Goal: Transaction & Acquisition: Book appointment/travel/reservation

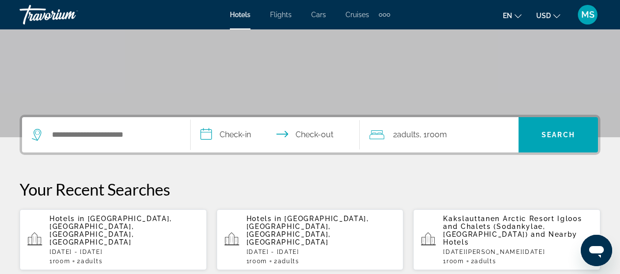
scroll to position [189, 0]
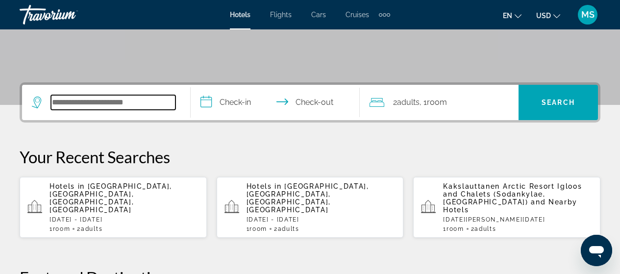
click at [126, 99] on input "Search widget" at bounding box center [113, 102] width 125 height 15
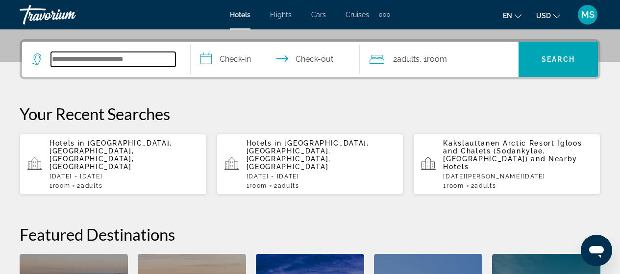
scroll to position [240, 0]
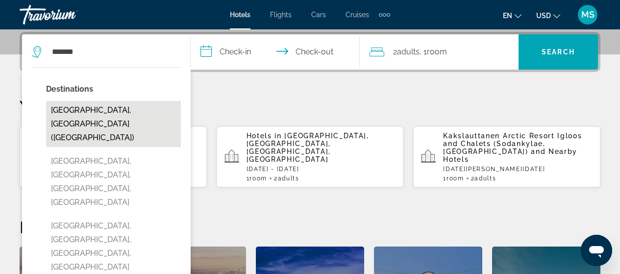
click at [121, 107] on button "[GEOGRAPHIC_DATA], [GEOGRAPHIC_DATA] ([GEOGRAPHIC_DATA])" at bounding box center [113, 124] width 135 height 46
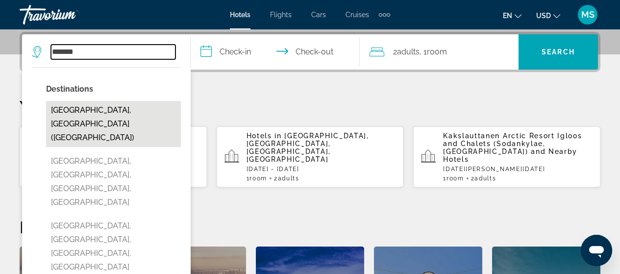
type input "**********"
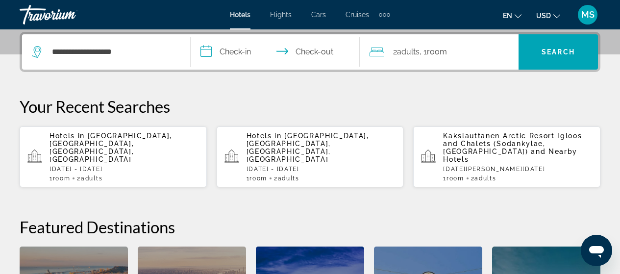
click at [247, 51] on input "**********" at bounding box center [277, 53] width 173 height 38
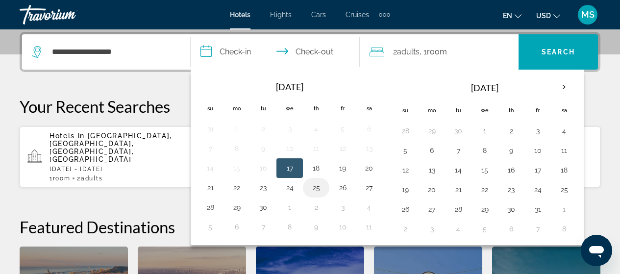
click at [319, 193] on button "25" at bounding box center [317, 188] width 16 height 14
click at [342, 188] on button "26" at bounding box center [343, 188] width 16 height 14
type input "**********"
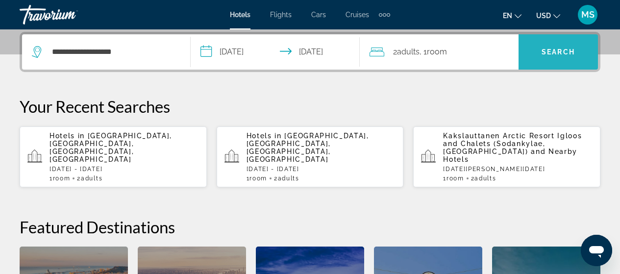
click at [556, 52] on span "Search" at bounding box center [558, 52] width 33 height 8
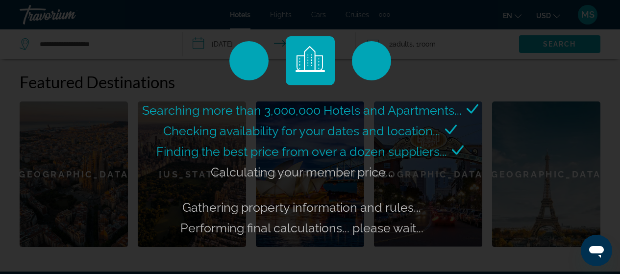
scroll to position [397, 0]
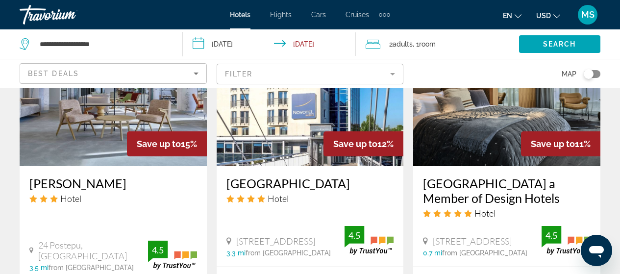
scroll to position [1327, 0]
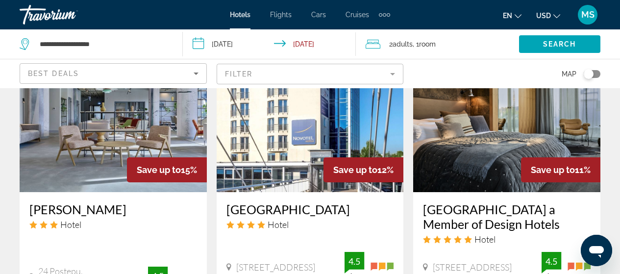
click at [121, 118] on img "Main content" at bounding box center [113, 113] width 187 height 157
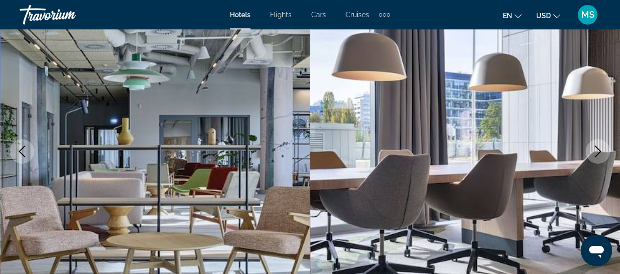
scroll to position [130, 0]
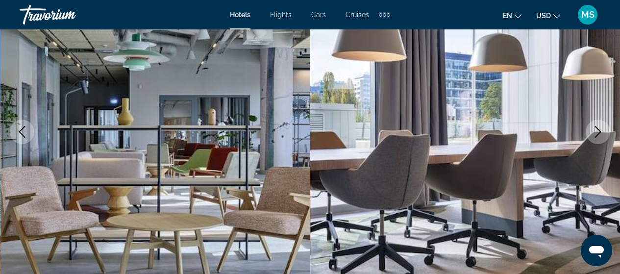
click at [599, 134] on icon "Next image" at bounding box center [599, 132] width 12 height 12
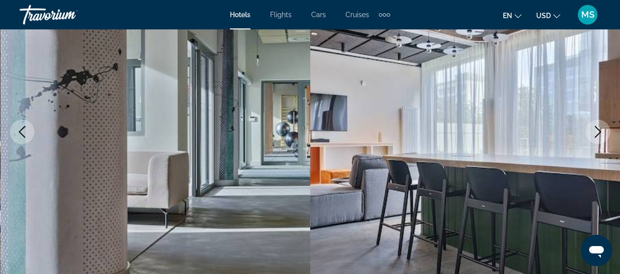
click at [599, 134] on icon "Next image" at bounding box center [599, 132] width 12 height 12
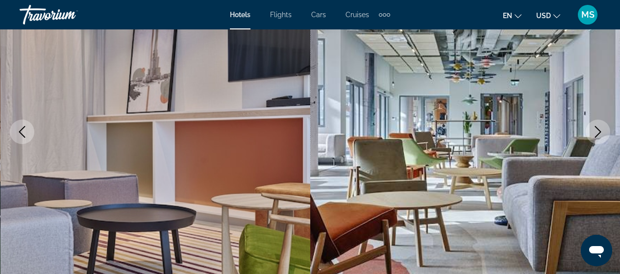
click at [599, 134] on icon "Next image" at bounding box center [599, 132] width 12 height 12
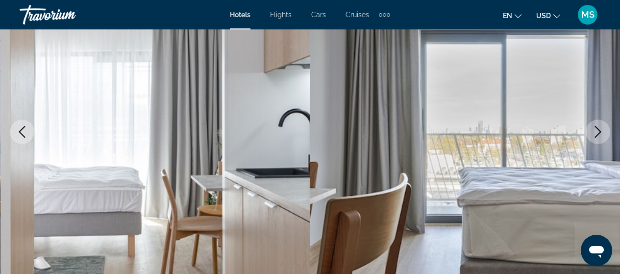
click at [599, 134] on icon "Next image" at bounding box center [599, 132] width 12 height 12
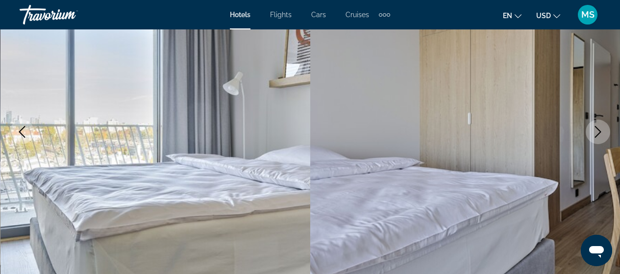
click at [599, 134] on icon "Next image" at bounding box center [599, 132] width 12 height 12
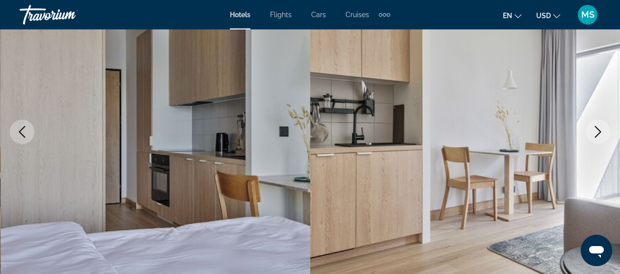
click at [599, 134] on icon "Next image" at bounding box center [599, 132] width 12 height 12
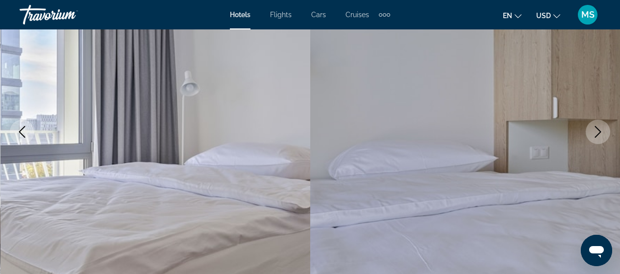
click at [599, 134] on icon "Next image" at bounding box center [599, 132] width 12 height 12
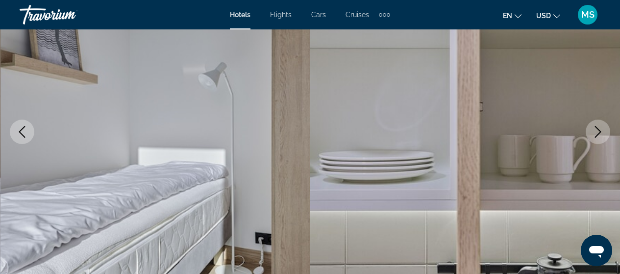
click at [599, 134] on icon "Next image" at bounding box center [599, 132] width 12 height 12
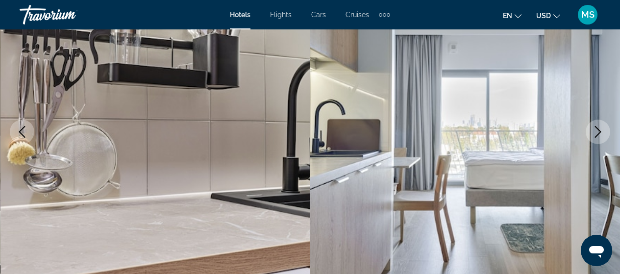
click at [599, 134] on icon "Next image" at bounding box center [599, 132] width 12 height 12
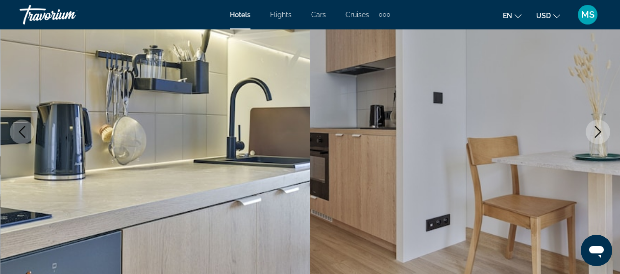
click at [599, 134] on icon "Next image" at bounding box center [599, 132] width 12 height 12
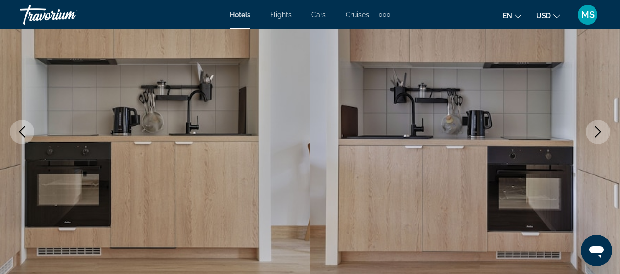
click at [599, 134] on icon "Next image" at bounding box center [599, 132] width 12 height 12
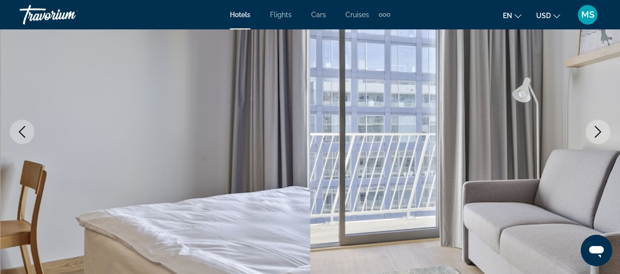
click at [599, 134] on icon "Next image" at bounding box center [599, 132] width 12 height 12
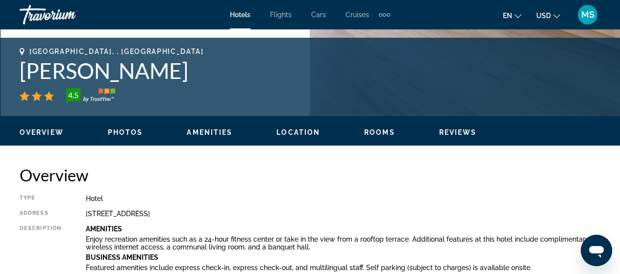
scroll to position [399, 0]
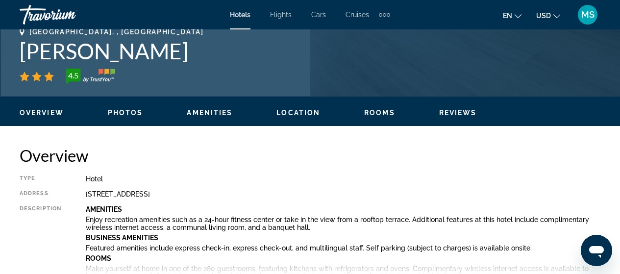
click at [113, 114] on span "Photos" at bounding box center [125, 113] width 35 height 8
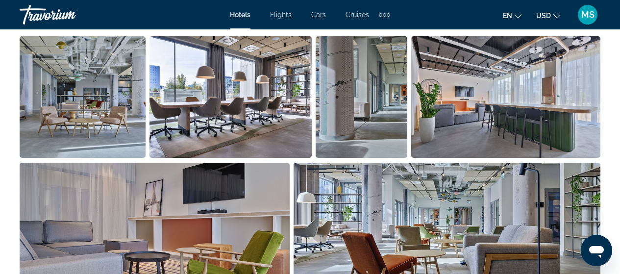
scroll to position [664, 0]
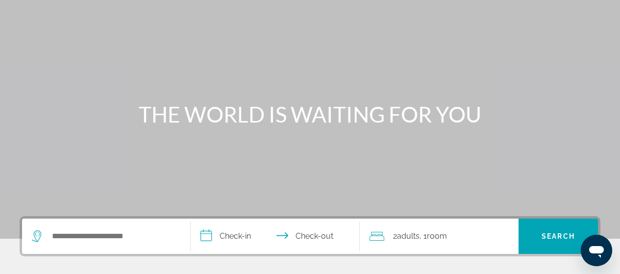
scroll to position [157, 0]
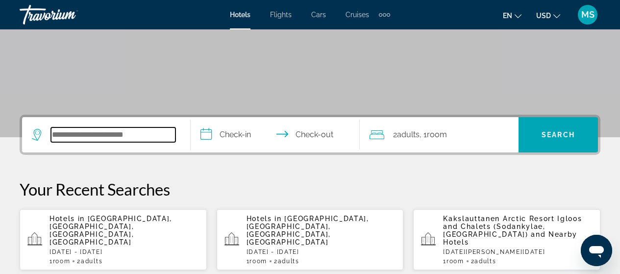
click at [153, 130] on input "Search widget" at bounding box center [113, 135] width 125 height 15
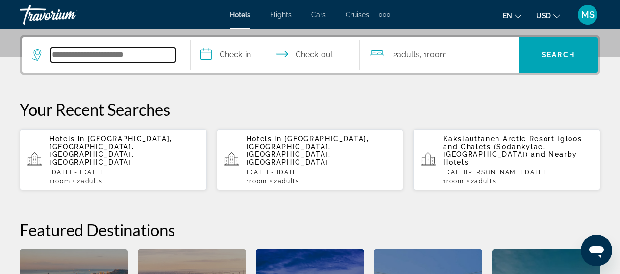
scroll to position [240, 0]
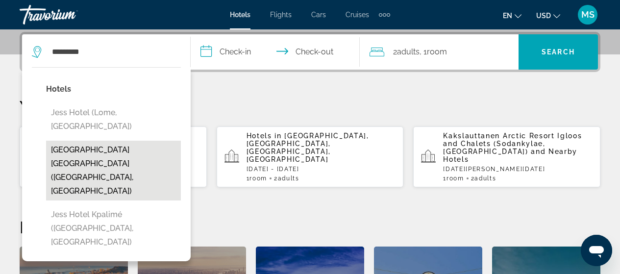
click at [149, 141] on button "Jess Hotel & Spa Warsaw Old Town (Warsaw, PL)" at bounding box center [113, 171] width 135 height 60
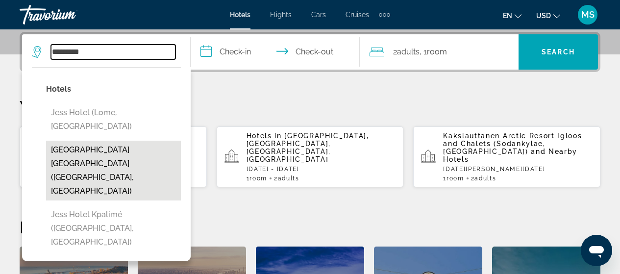
type input "**********"
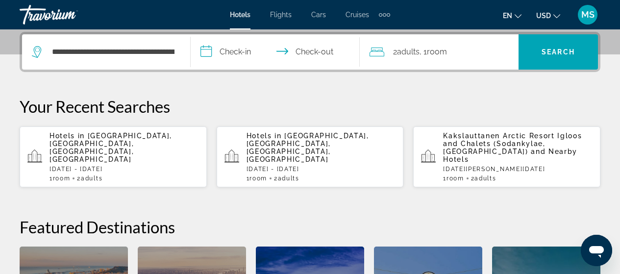
click at [236, 58] on input "**********" at bounding box center [277, 53] width 173 height 38
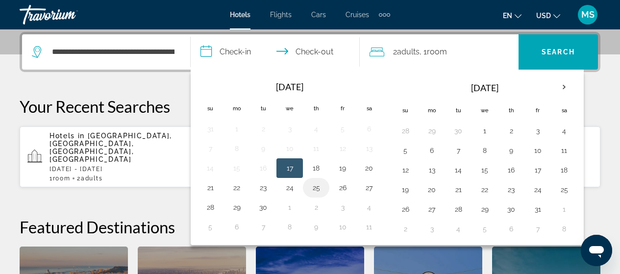
click at [307, 188] on td "25" at bounding box center [316, 188] width 26 height 20
click at [316, 183] on button "25" at bounding box center [317, 188] width 16 height 14
click at [343, 192] on button "26" at bounding box center [343, 188] width 16 height 14
type input "**********"
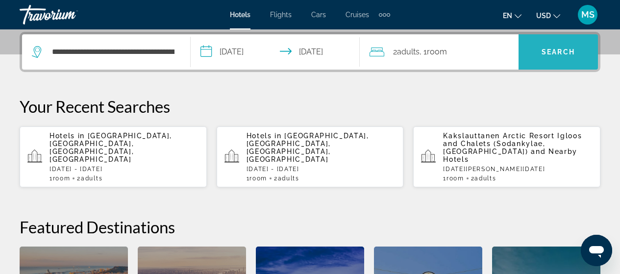
click at [566, 51] on span "Search" at bounding box center [558, 52] width 33 height 8
